Goal: Task Accomplishment & Management: Manage account settings

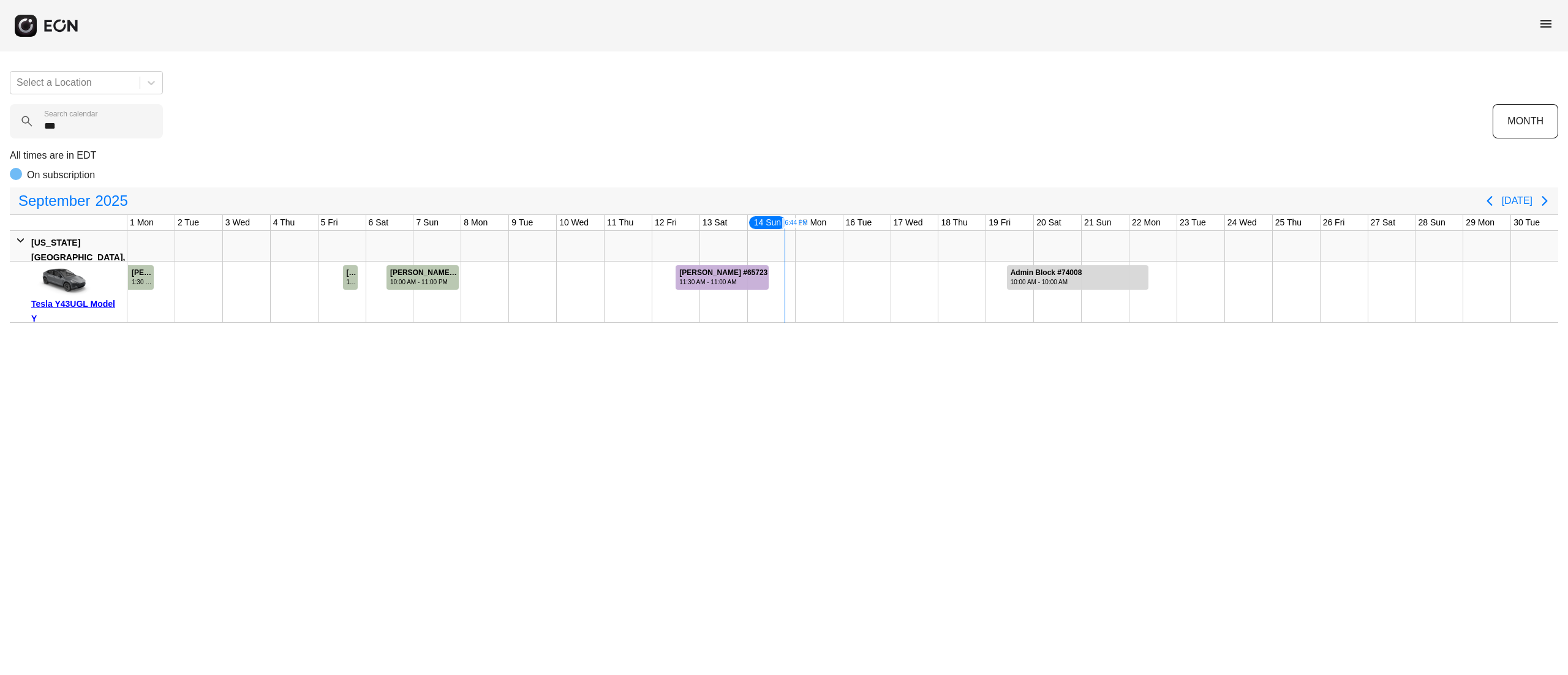
type calendar "***"
drag, startPoint x: 97, startPoint y: 301, endPoint x: 59, endPoint y: 338, distance: 53.0
click at [59, 323] on html "menu Select a Location *** Search calendar MONTH All times are in EDT On subscr…" at bounding box center [784, 161] width 1568 height 323
click at [80, 306] on div "Tesla Y43UGL Model Y" at bounding box center [77, 311] width 91 height 30
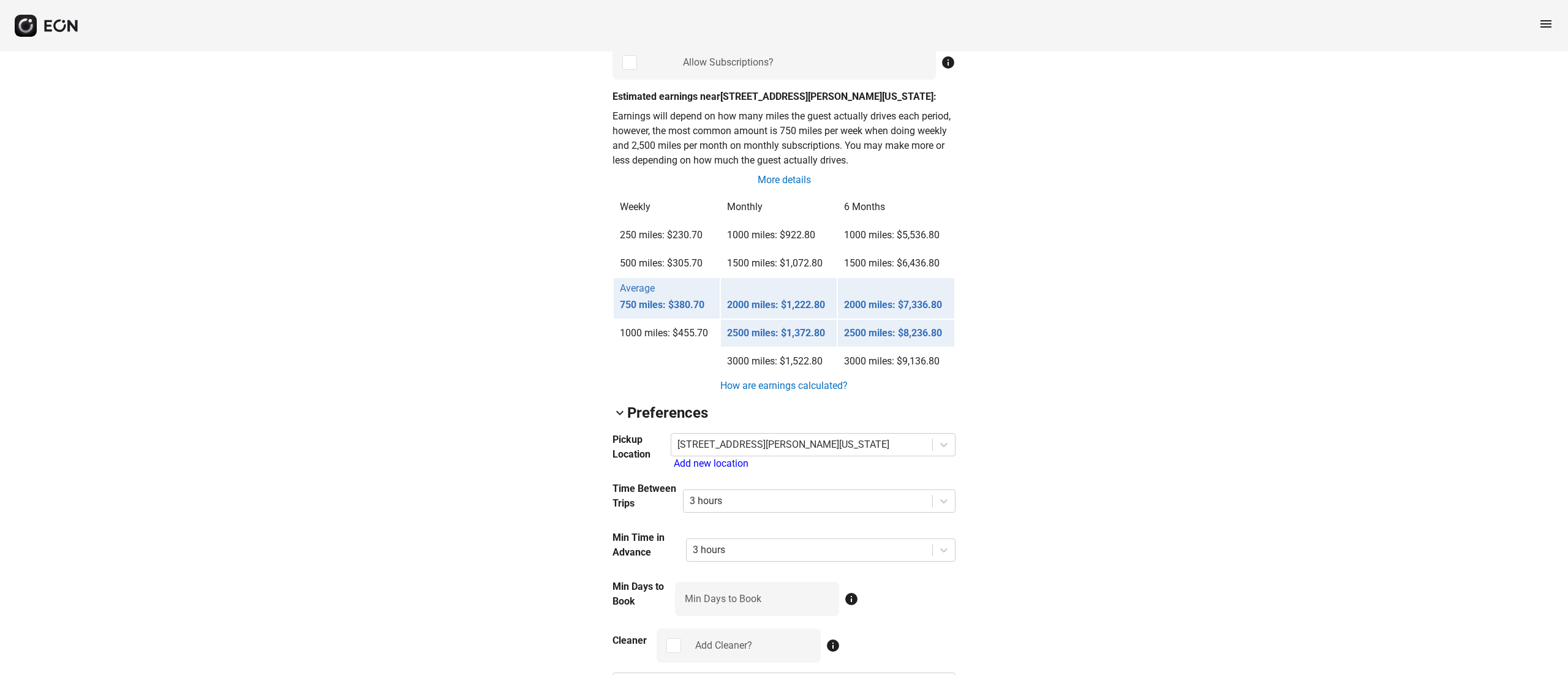
scroll to position [780, 0]
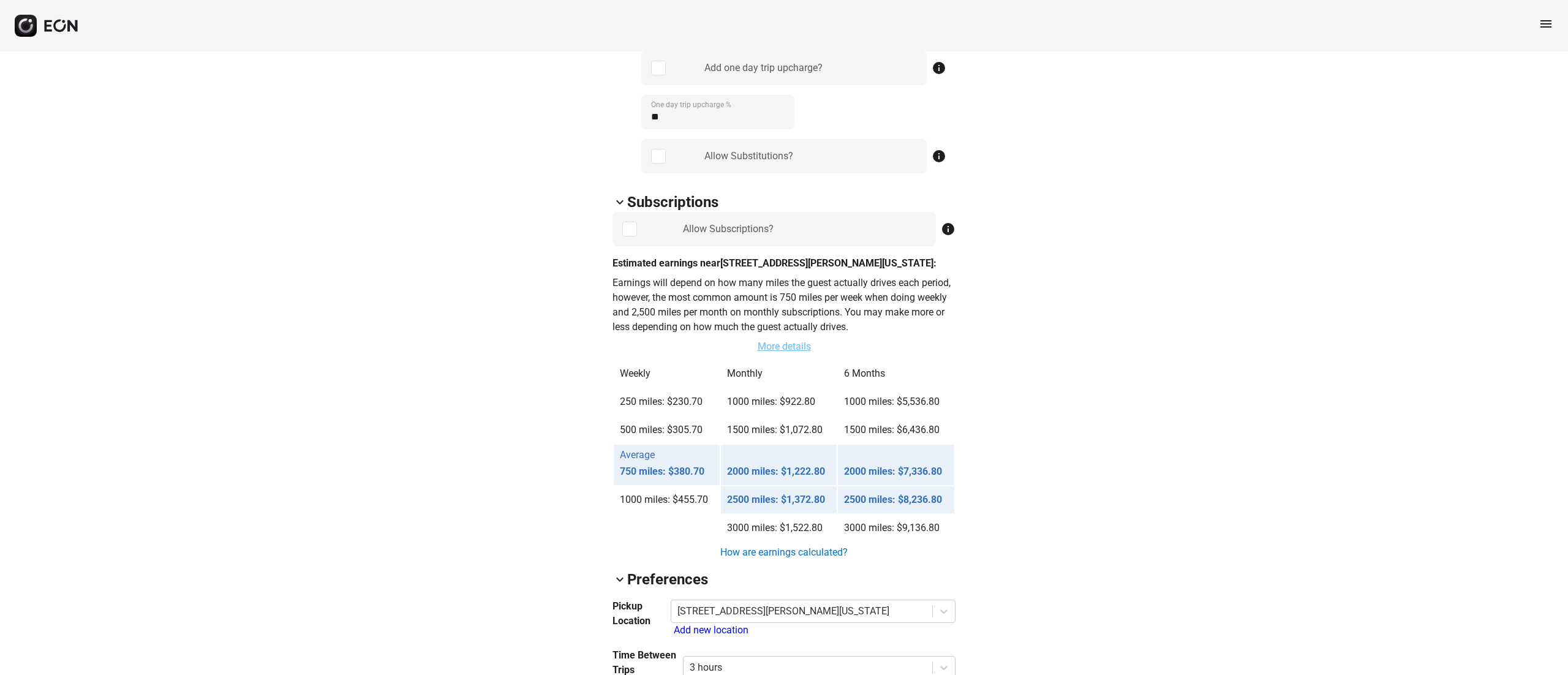
click at [775, 349] on link "More details" at bounding box center [784, 346] width 55 height 15
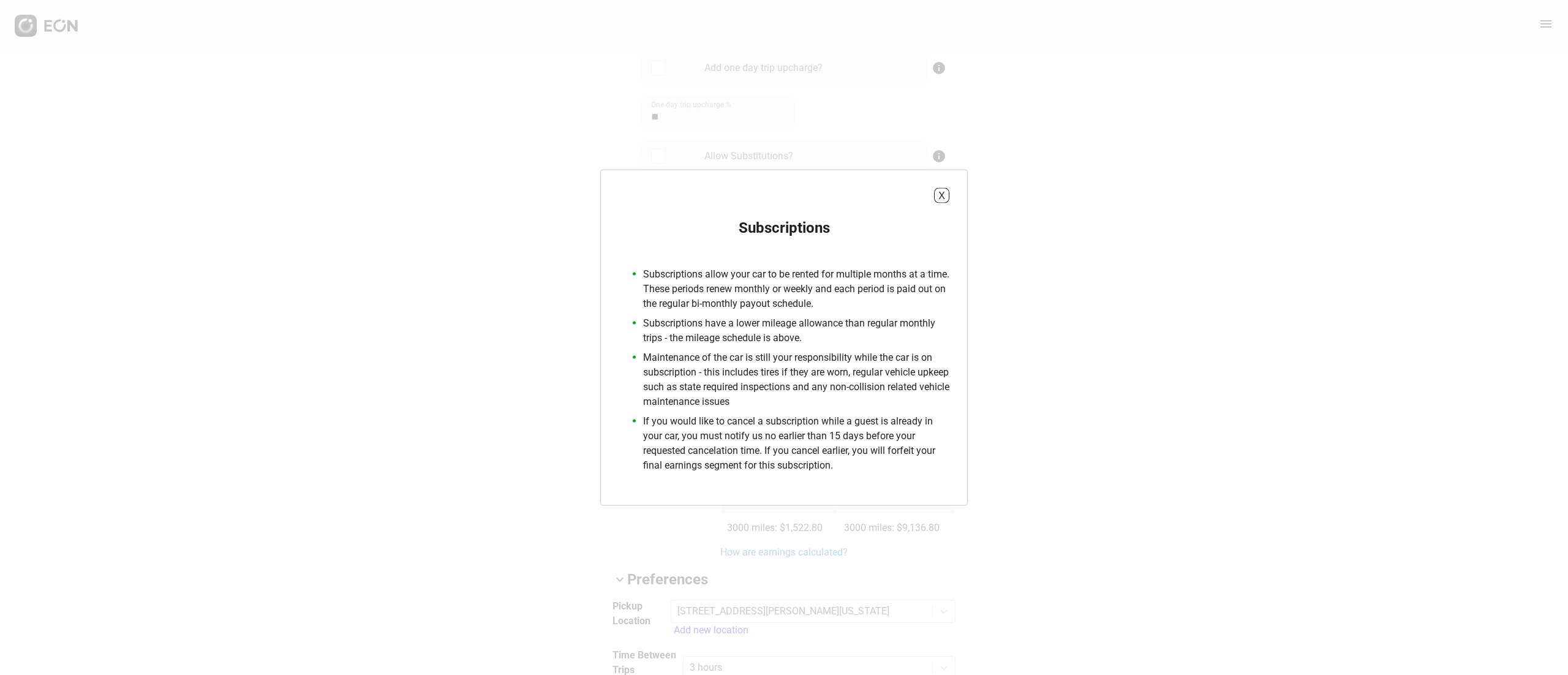
click at [950, 197] on div "X Subscriptions Subscriptions allow your car to be rented for multiple months a…" at bounding box center [784, 338] width 367 height 337
click at [942, 192] on button "X" at bounding box center [942, 195] width 16 height 16
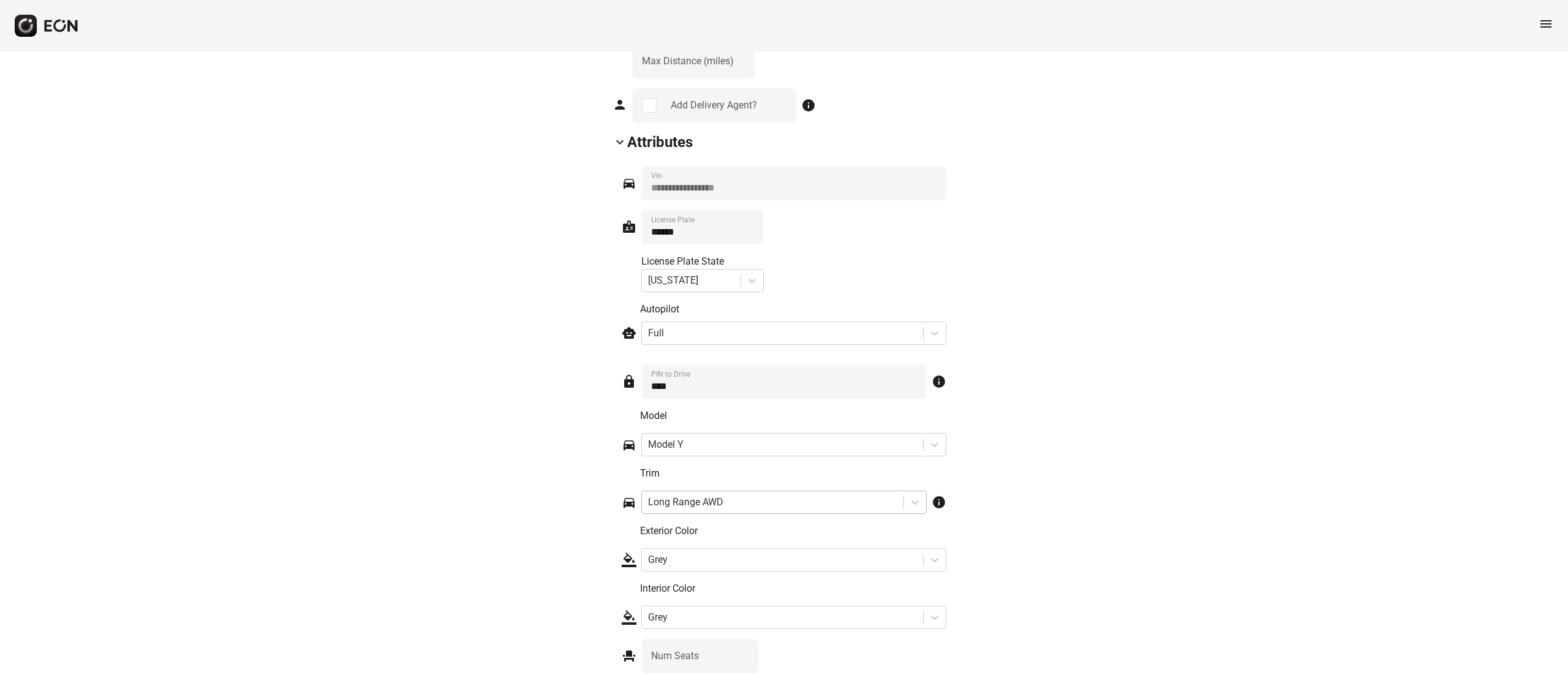
scroll to position [1760, 0]
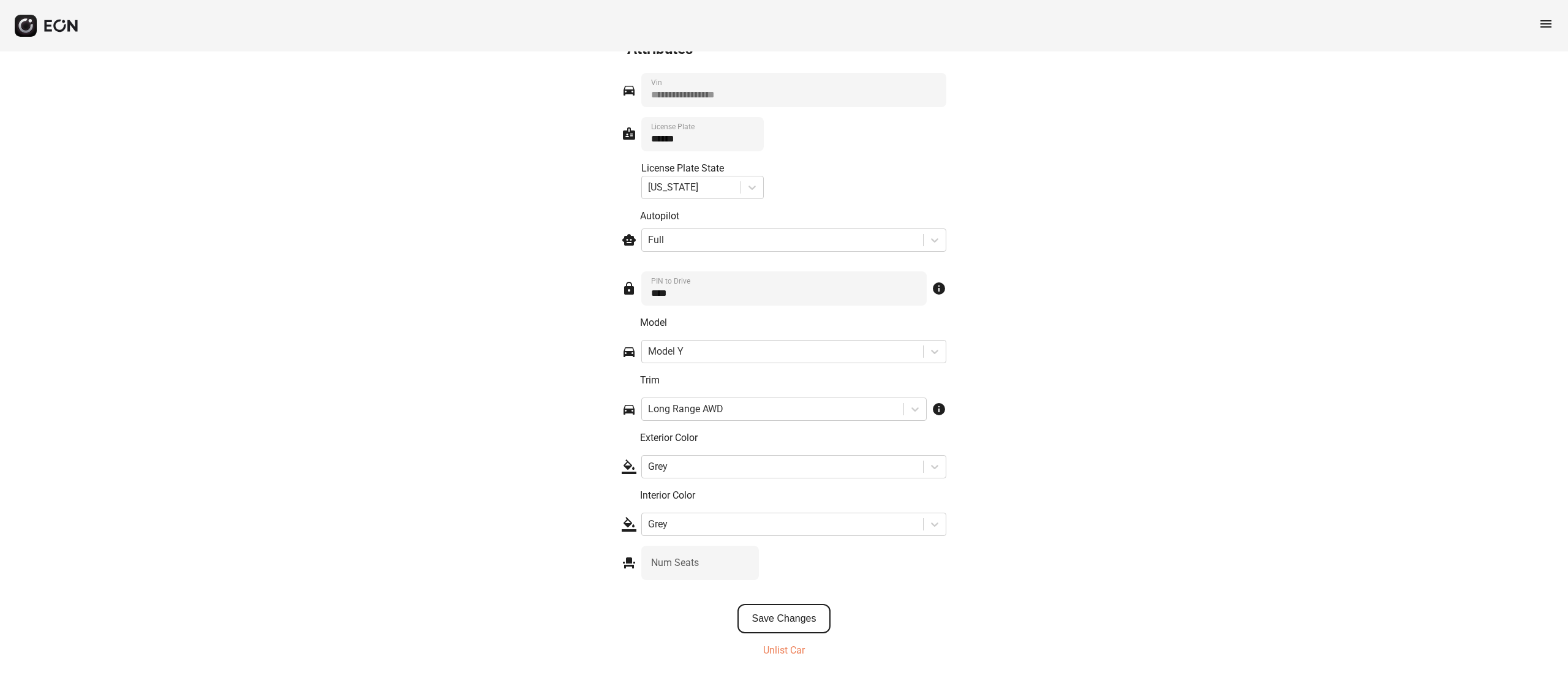
click at [808, 614] on button "Save Changes" at bounding box center [784, 619] width 94 height 30
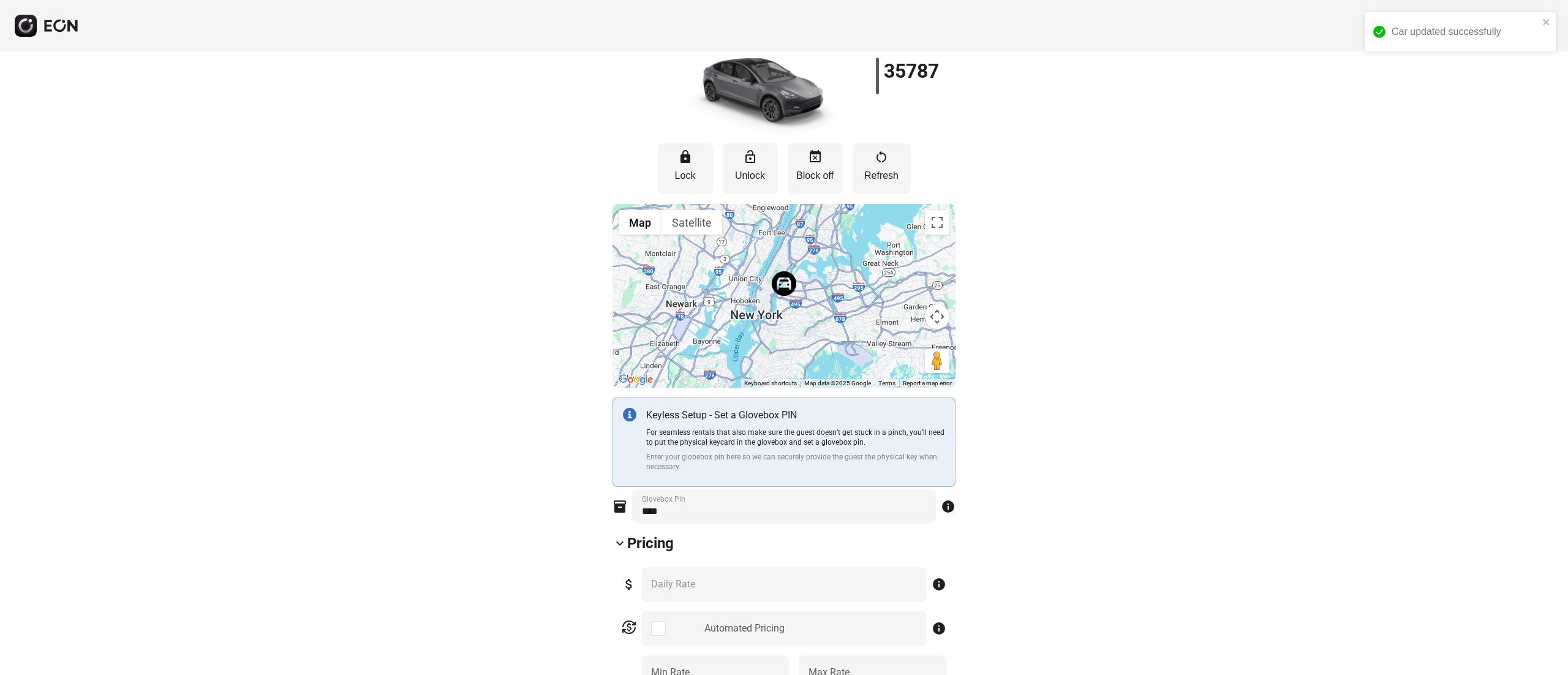
scroll to position [0, 0]
